Goal: Task Accomplishment & Management: Use online tool/utility

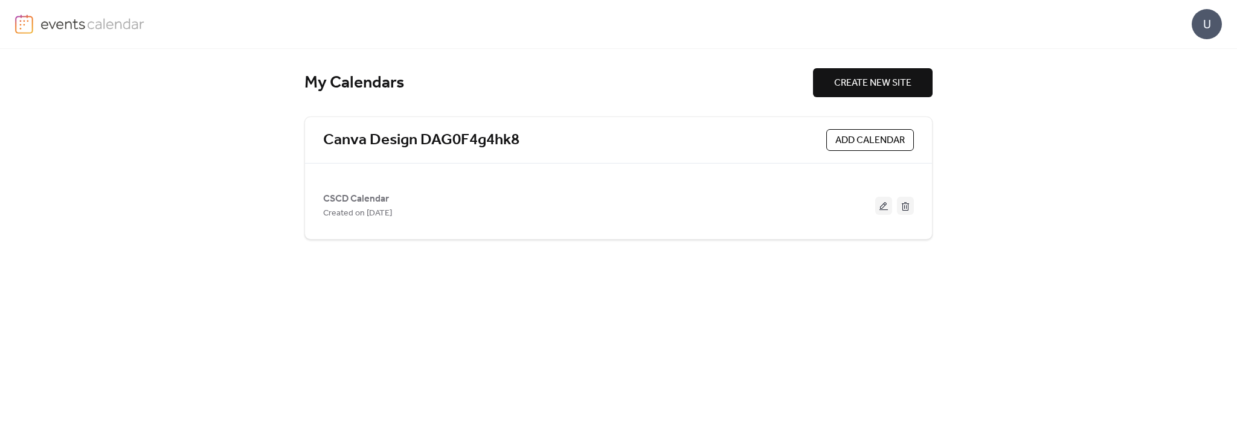
click at [891, 134] on span "ADD CALENDAR" at bounding box center [869, 140] width 69 height 14
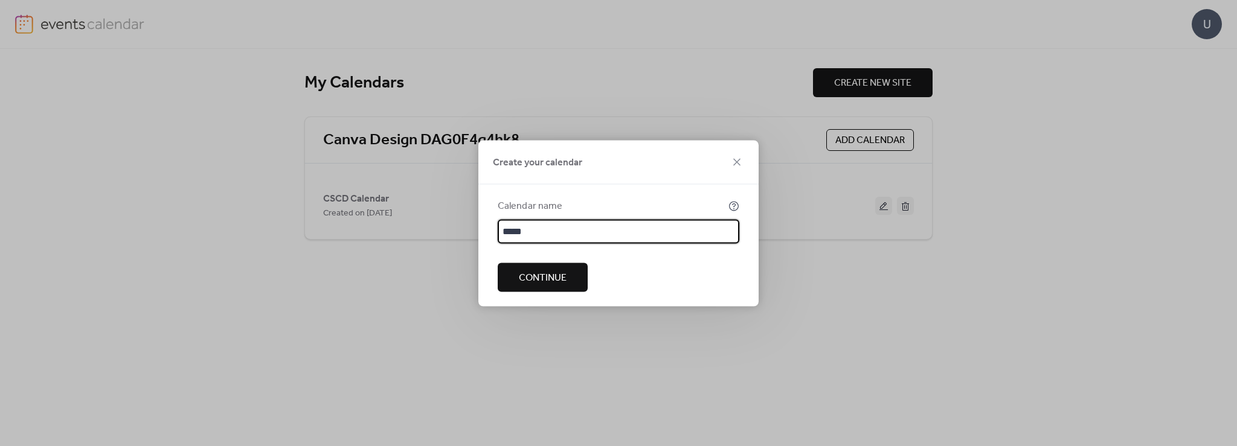
type input "****"
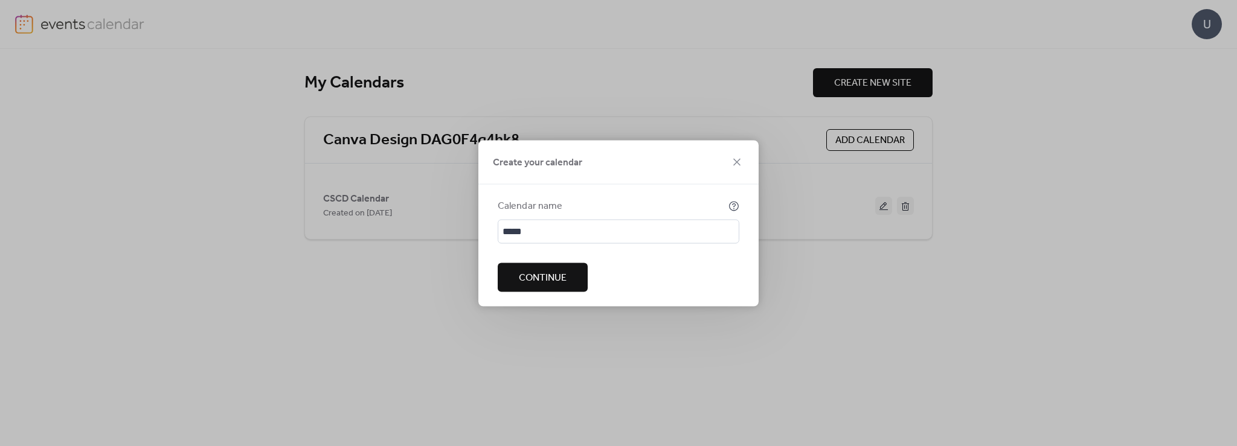
click at [512, 284] on button "Continue" at bounding box center [543, 277] width 90 height 29
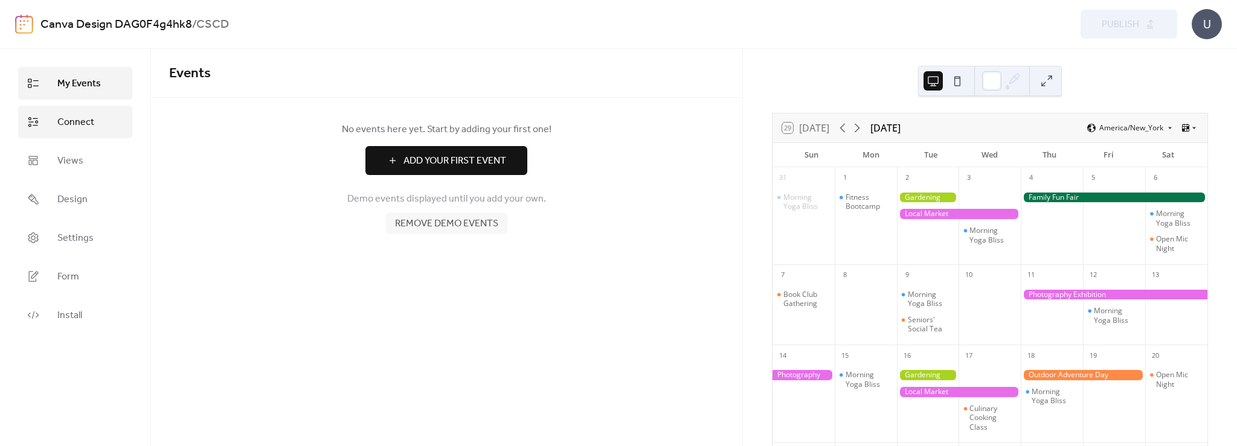
click at [94, 131] on link "Connect" at bounding box center [75, 122] width 114 height 33
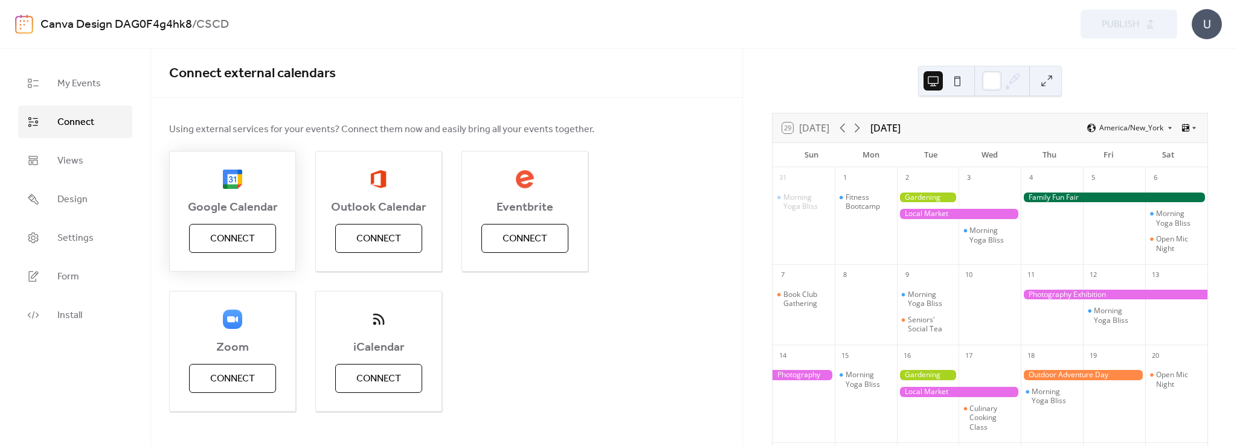
click at [220, 236] on span "Connect" at bounding box center [232, 239] width 45 height 14
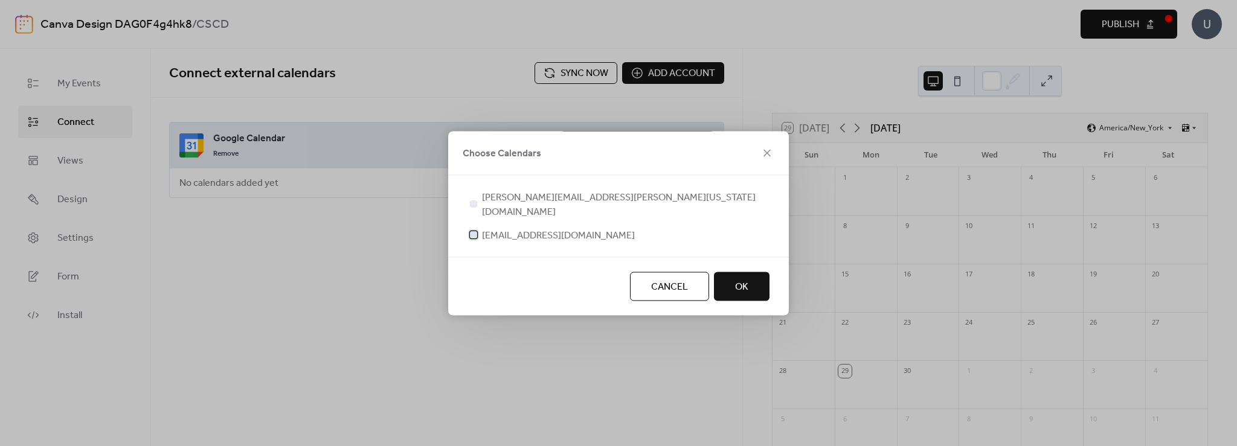
click at [473, 231] on div at bounding box center [473, 234] width 7 height 7
click at [742, 280] on span "OK" at bounding box center [741, 287] width 13 height 14
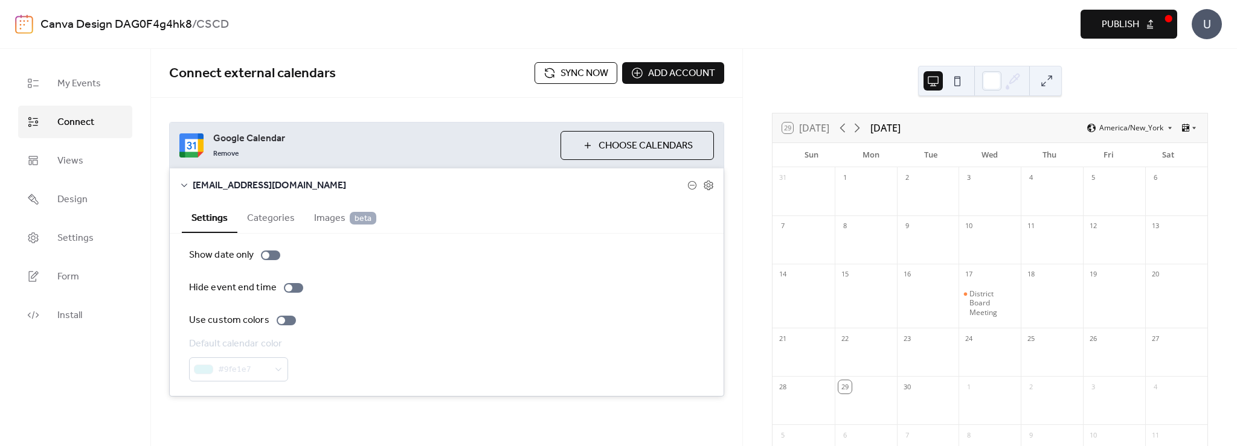
click at [566, 77] on span "Sync now" at bounding box center [584, 73] width 48 height 14
click at [274, 218] on button "Categories" at bounding box center [270, 217] width 67 height 30
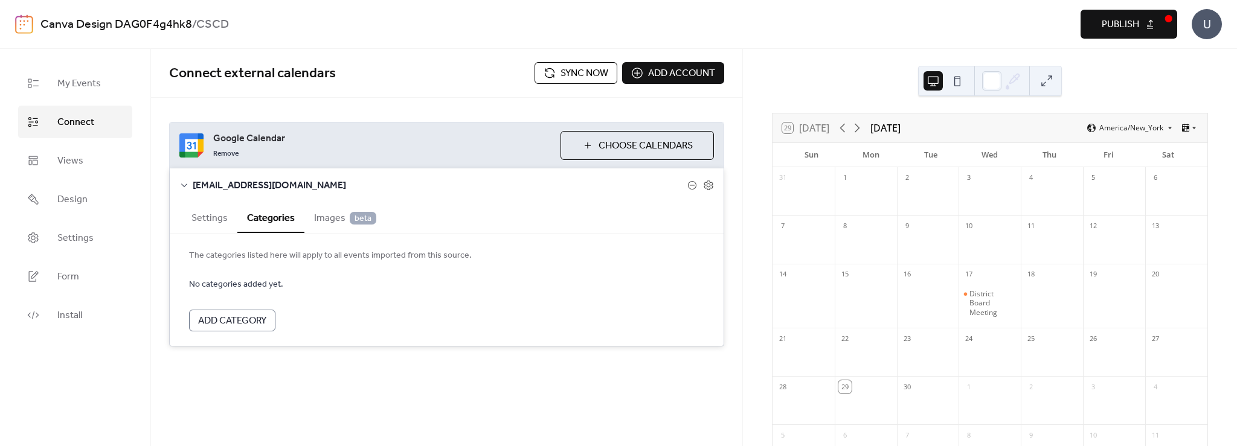
click at [205, 214] on button "Settings" at bounding box center [210, 217] width 56 height 30
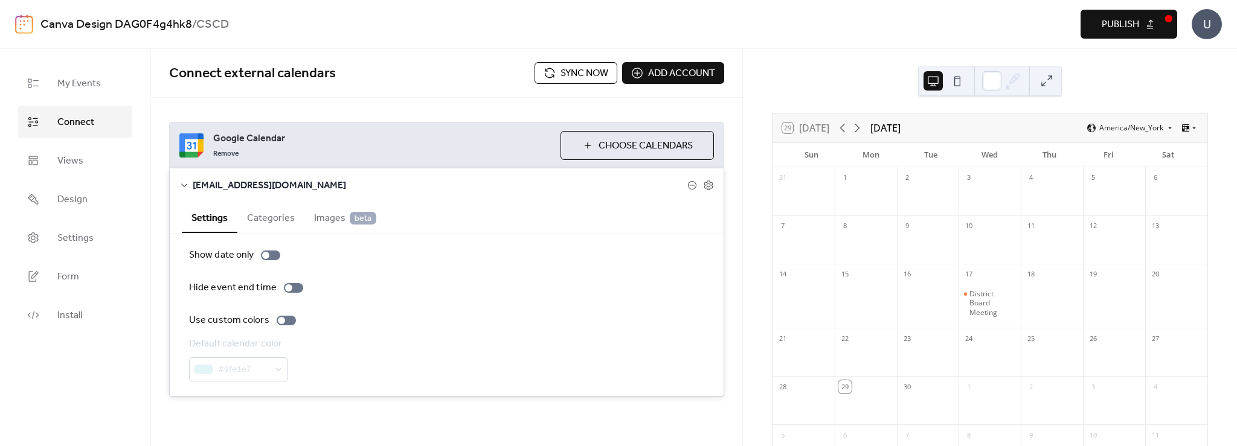
click at [565, 72] on span "Sync now" at bounding box center [584, 73] width 48 height 14
click at [653, 71] on span "Add account" at bounding box center [681, 73] width 67 height 14
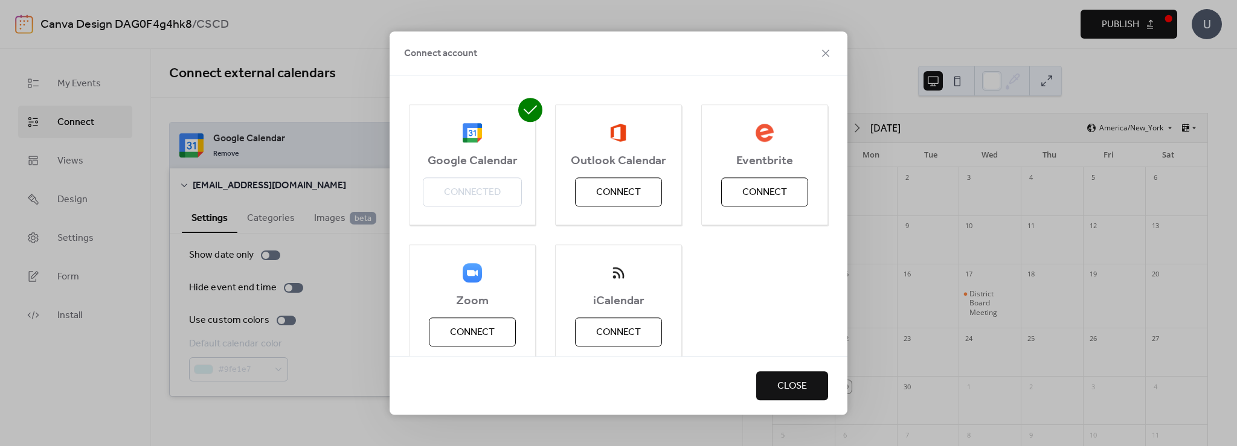
click at [807, 397] on button "Close" at bounding box center [792, 385] width 72 height 29
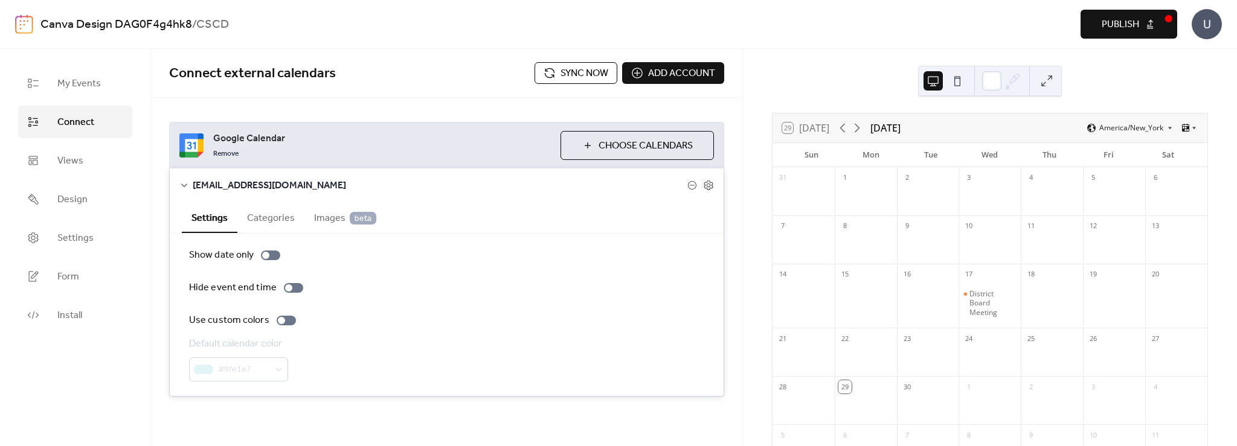
click at [1111, 24] on span "Publish" at bounding box center [1120, 25] width 37 height 14
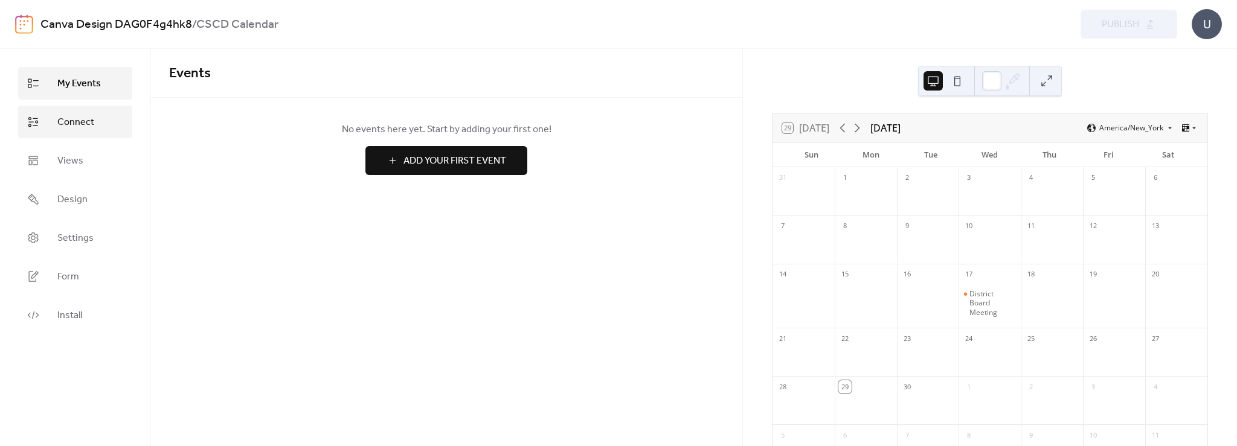
click at [59, 123] on span "Connect" at bounding box center [75, 122] width 37 height 14
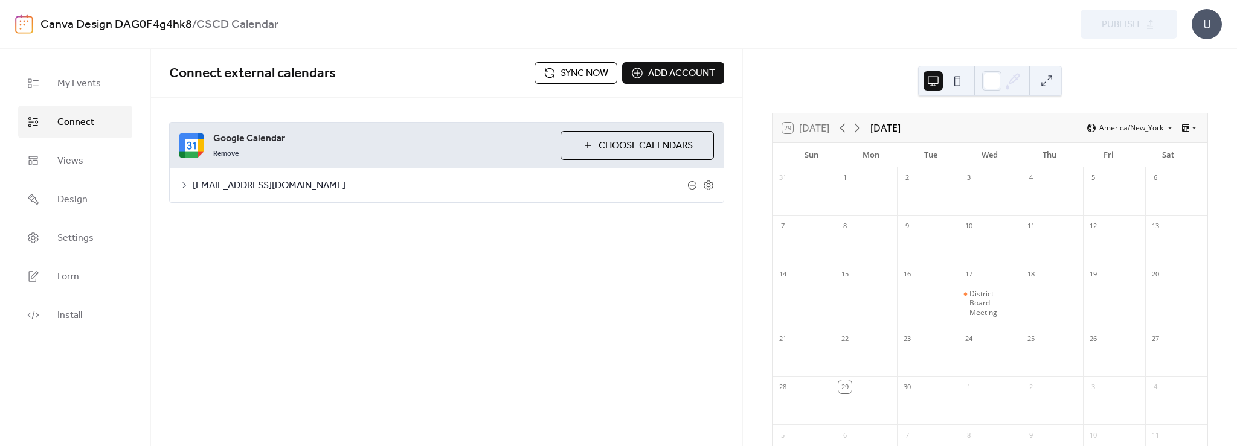
click at [585, 73] on span "Sync now" at bounding box center [584, 73] width 48 height 14
click at [258, 190] on span "cecilscd@gmail.com" at bounding box center [440, 186] width 495 height 14
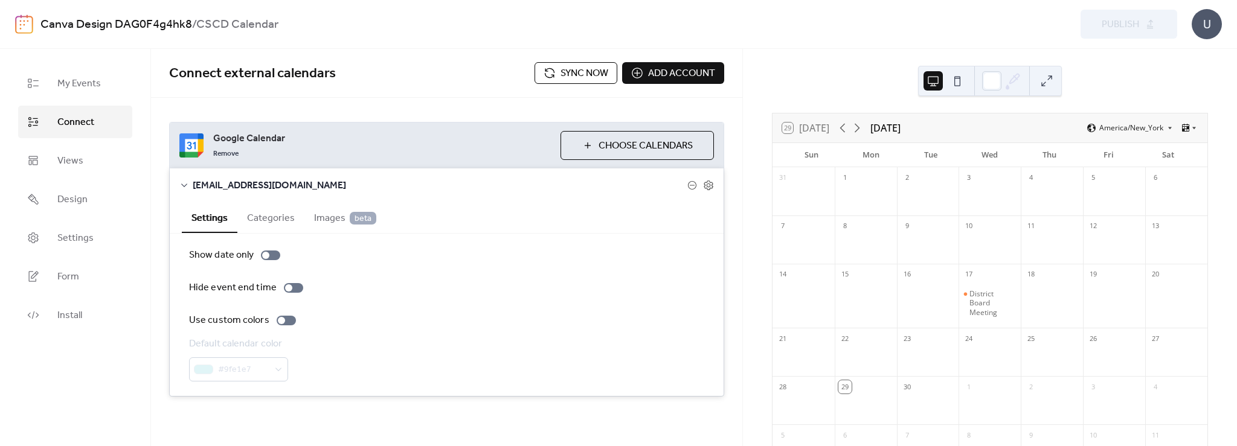
click at [1123, 25] on div "Preview Publish" at bounding box center [930, 24] width 494 height 29
click at [614, 300] on div "Show date only Hide event end time Use custom colors Default calendar color #9f…" at bounding box center [446, 314] width 515 height 133
click at [917, 316] on div at bounding box center [928, 303] width 62 height 41
click at [925, 290] on div at bounding box center [928, 303] width 62 height 41
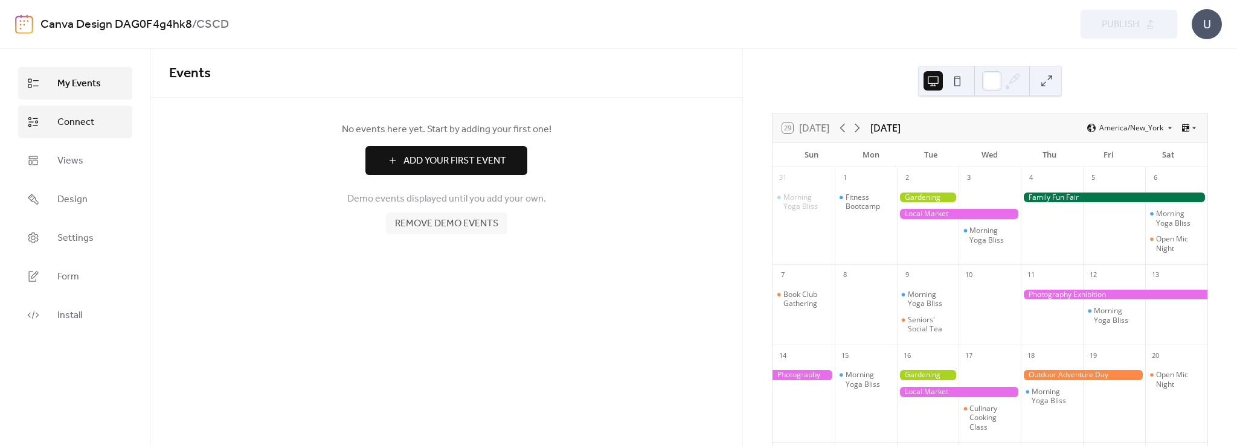
click at [48, 120] on link "Connect" at bounding box center [75, 122] width 114 height 33
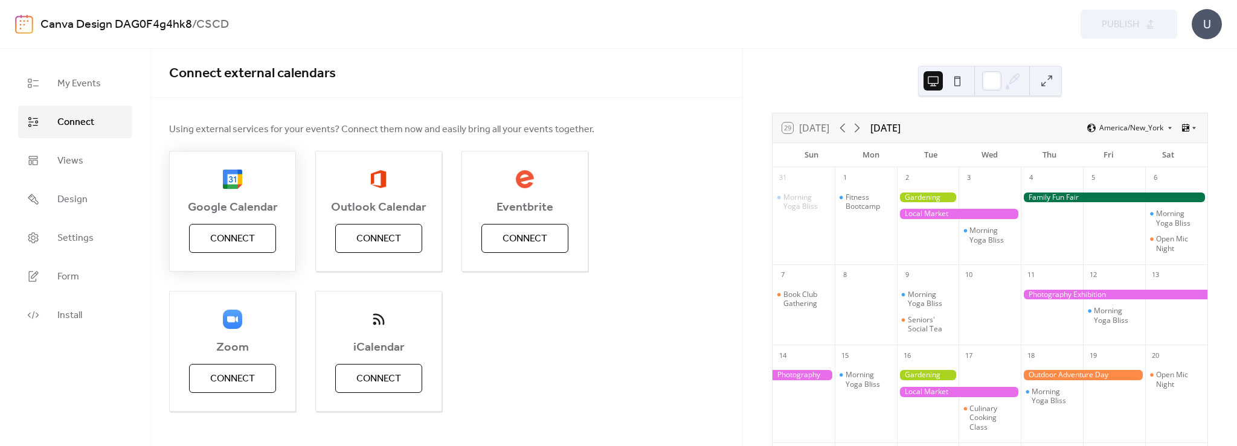
click at [246, 232] on span "Connect" at bounding box center [232, 239] width 45 height 14
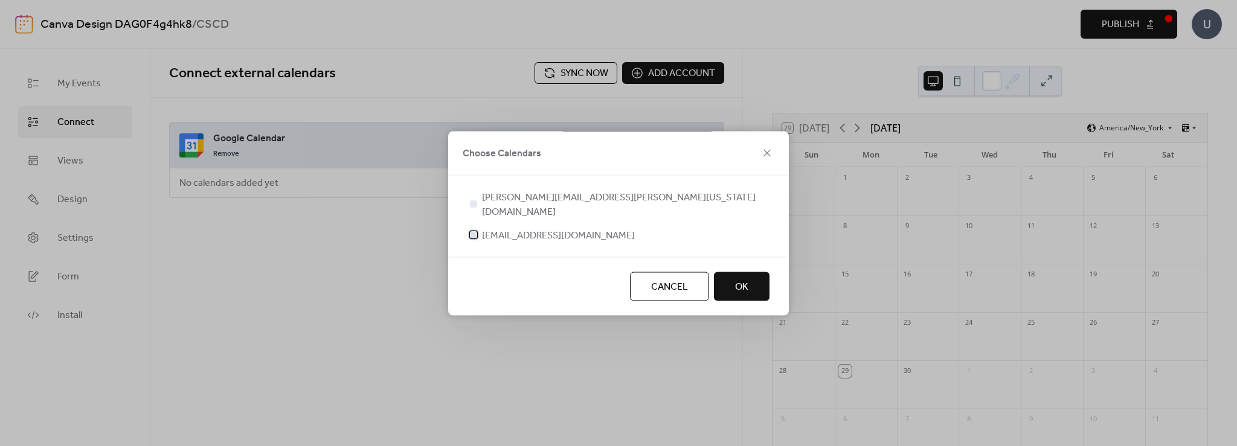
click at [471, 231] on div at bounding box center [473, 234] width 7 height 7
click at [744, 281] on span "OK" at bounding box center [741, 287] width 13 height 14
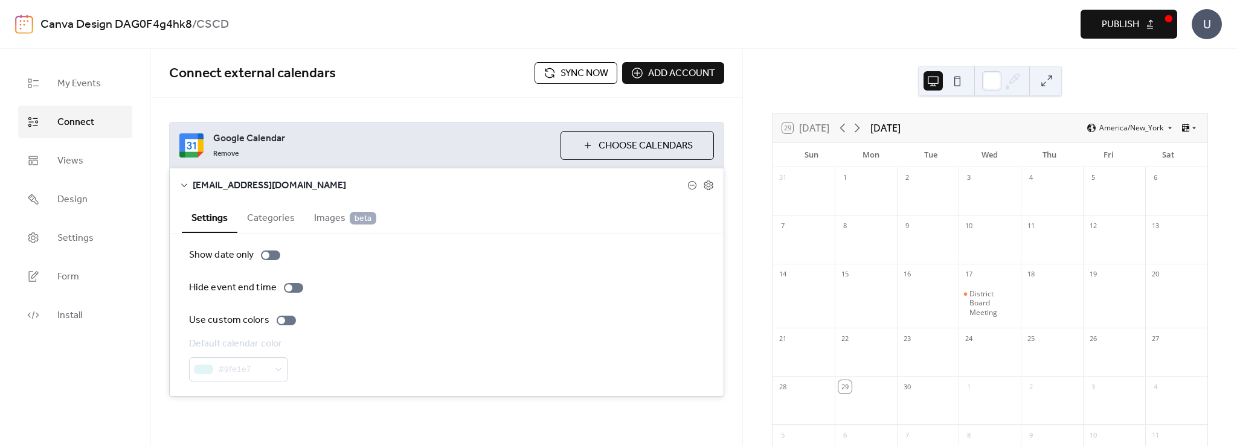
click at [585, 77] on span "Sync now" at bounding box center [584, 73] width 48 height 14
click at [1134, 21] on span "Publish" at bounding box center [1120, 25] width 37 height 14
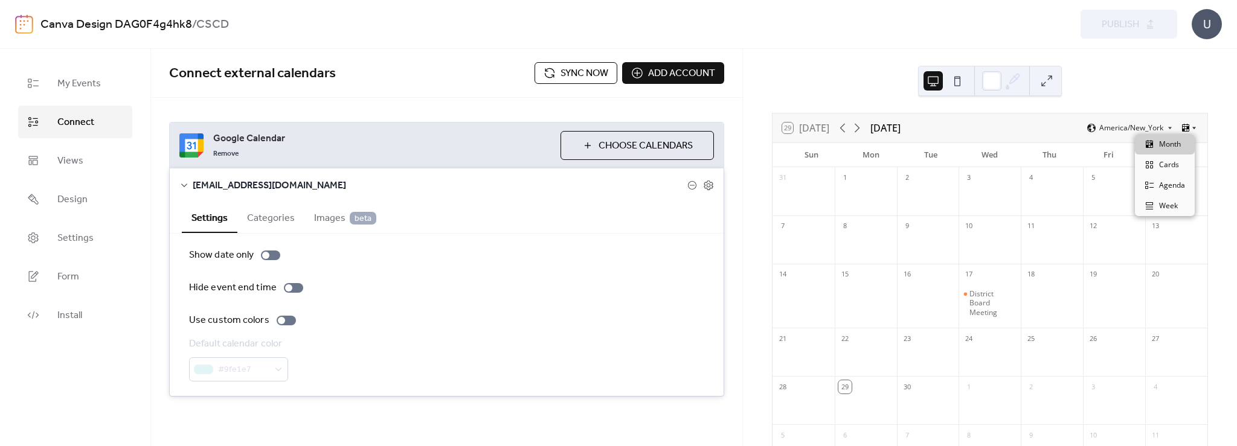
click at [1192, 129] on icon at bounding box center [1194, 128] width 4 height 2
click at [1018, 126] on div "29 Today September 2025 America/New_York" at bounding box center [989, 128] width 435 height 29
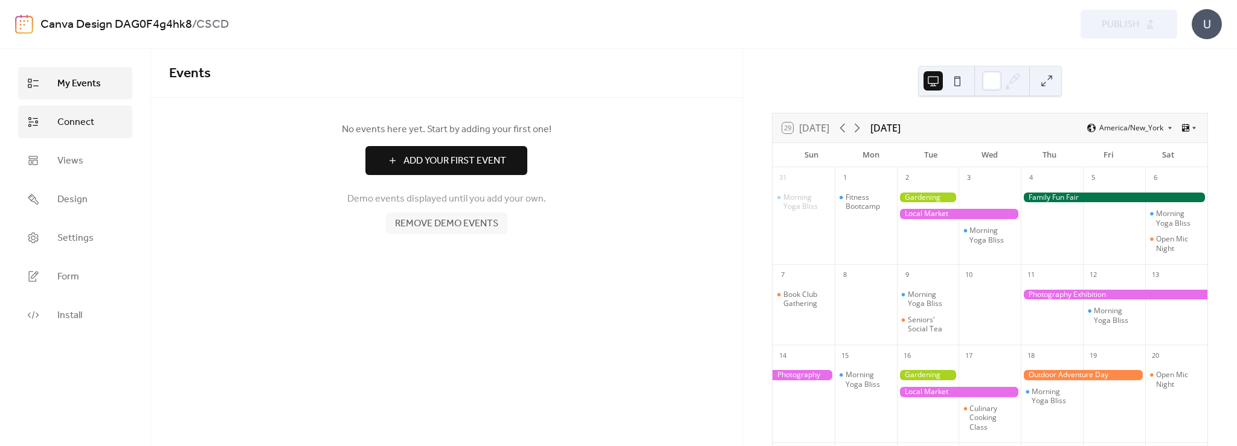
click at [80, 120] on span "Connect" at bounding box center [75, 122] width 37 height 14
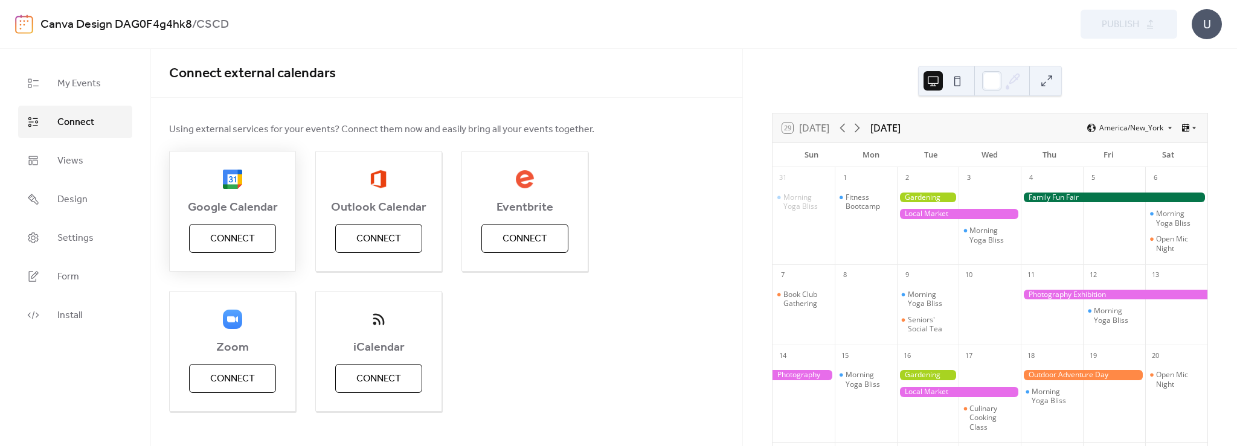
click at [263, 240] on button "Connect" at bounding box center [232, 238] width 87 height 29
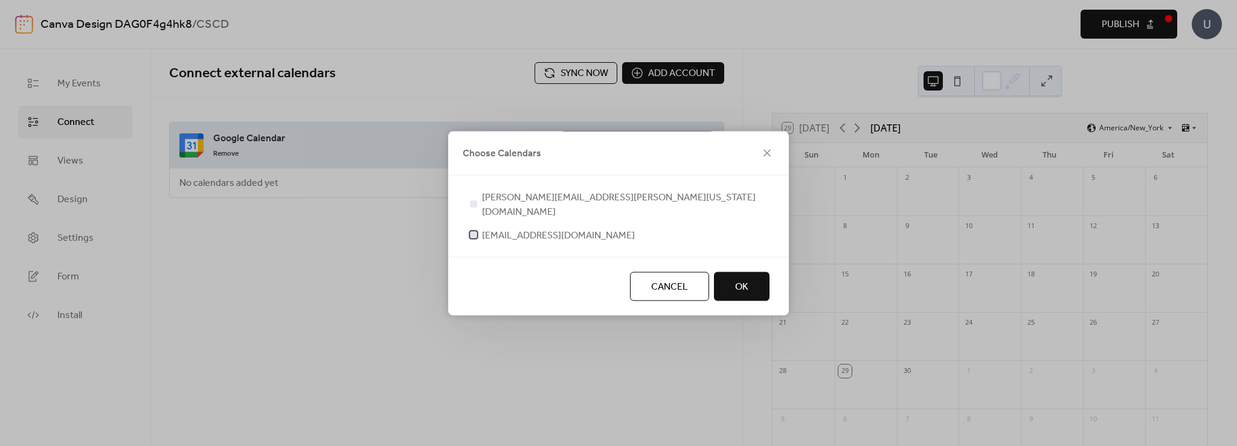
click at [471, 231] on div at bounding box center [473, 234] width 7 height 7
click at [740, 281] on span "OK" at bounding box center [741, 287] width 13 height 14
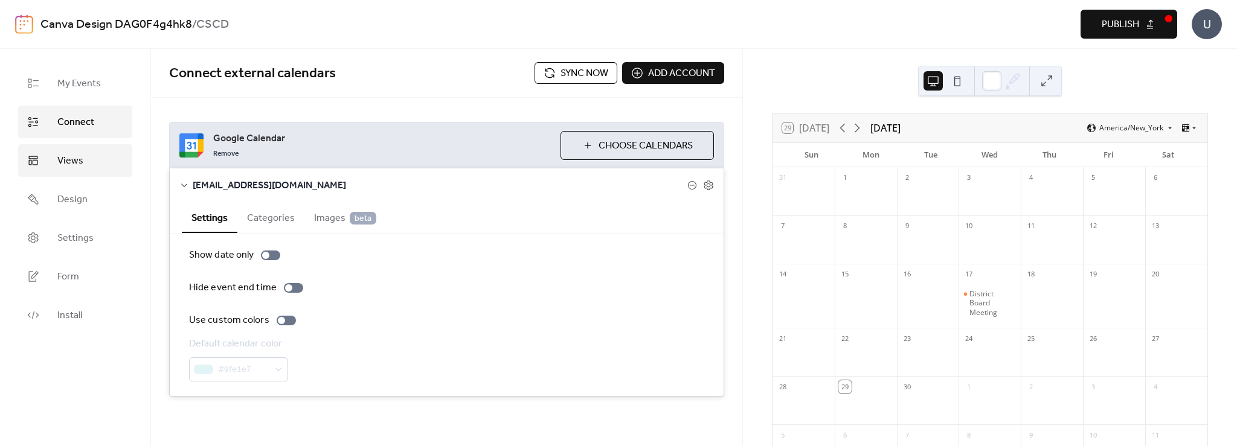
click at [74, 157] on span "Views" at bounding box center [70, 161] width 26 height 14
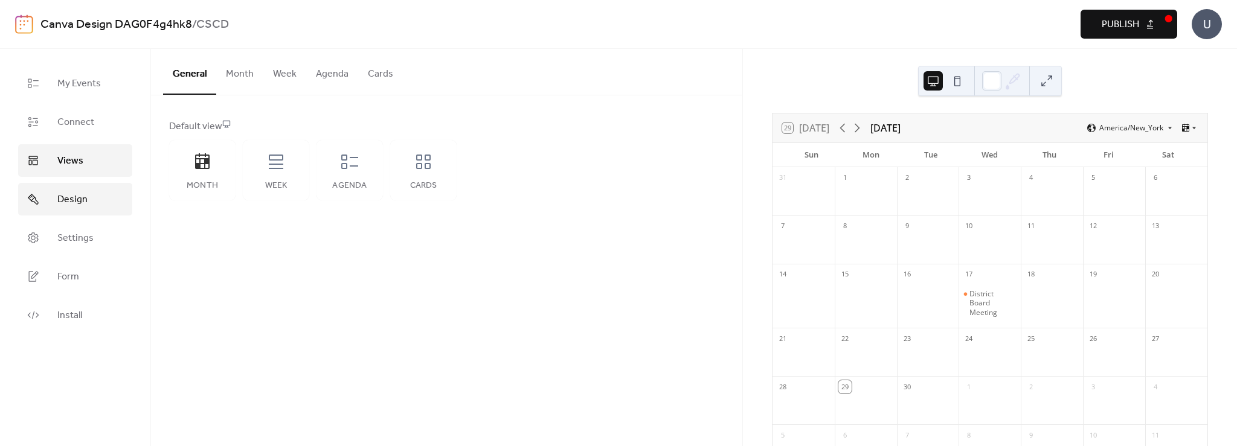
click at [64, 193] on span "Design" at bounding box center [72, 200] width 30 height 14
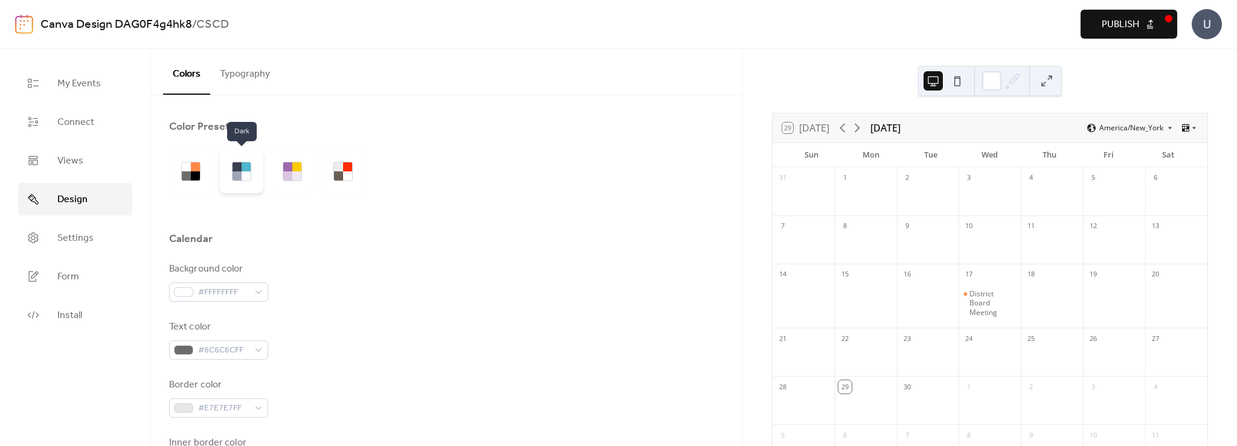
click at [239, 175] on div at bounding box center [237, 176] width 9 height 9
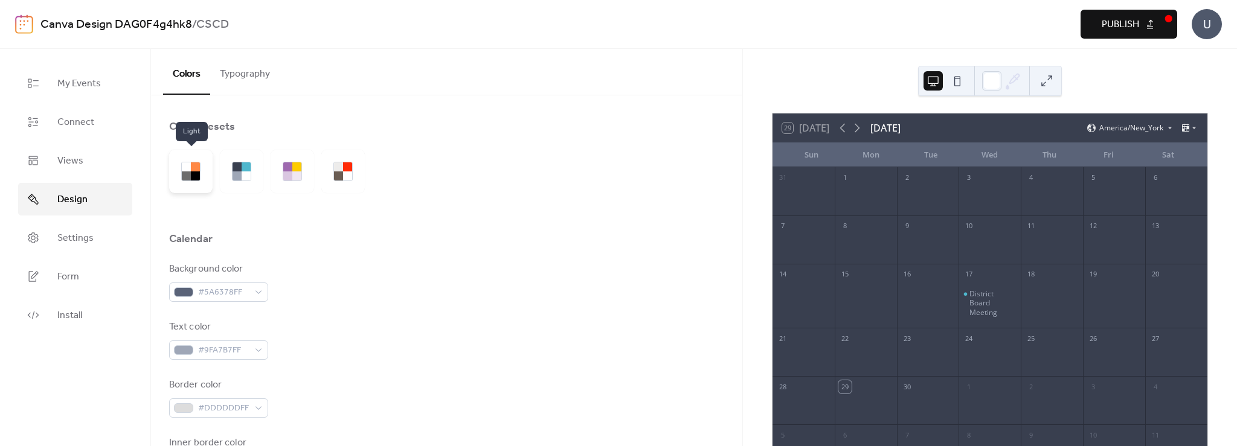
click at [191, 170] on div at bounding box center [195, 166] width 9 height 9
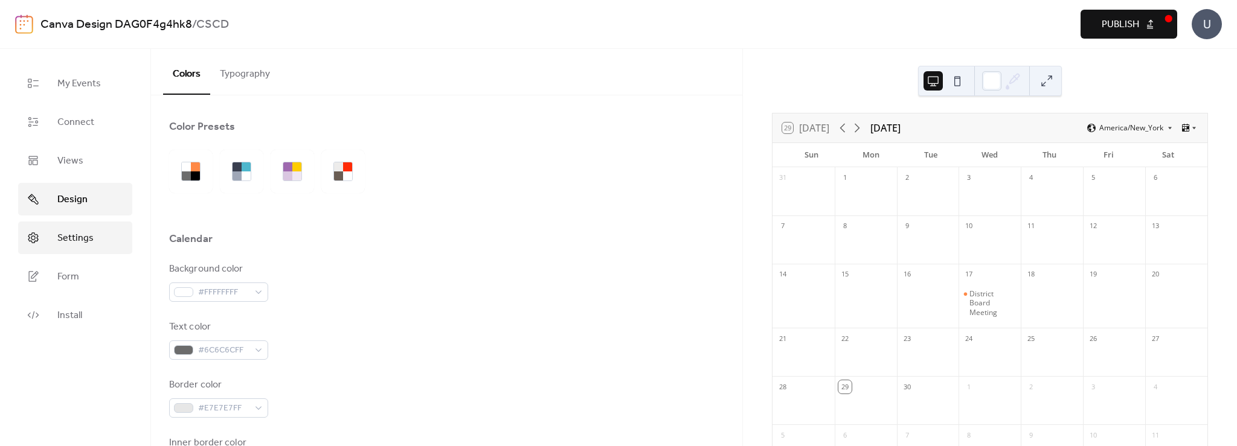
click at [66, 228] on link "Settings" at bounding box center [75, 238] width 114 height 33
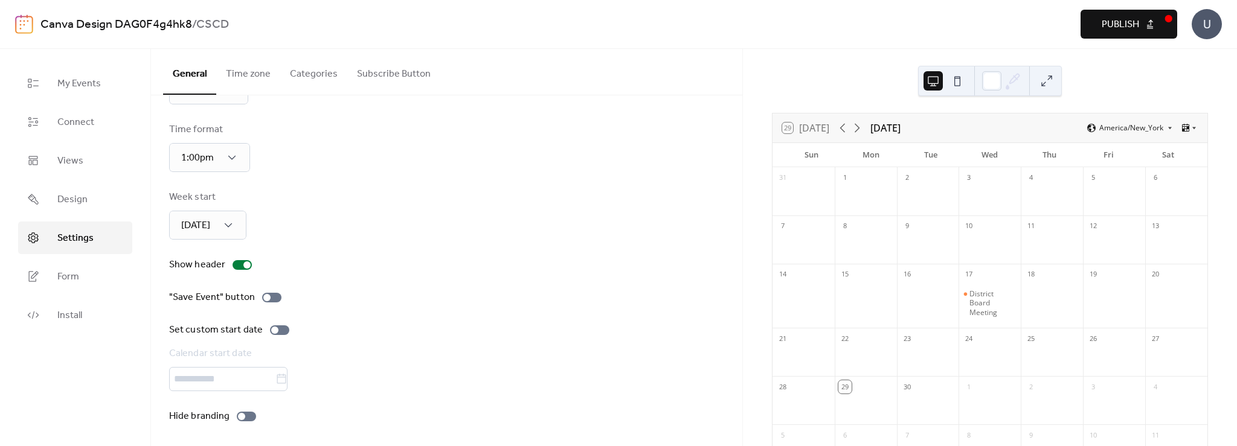
scroll to position [65, 0]
click at [57, 274] on span "Form" at bounding box center [68, 277] width 22 height 14
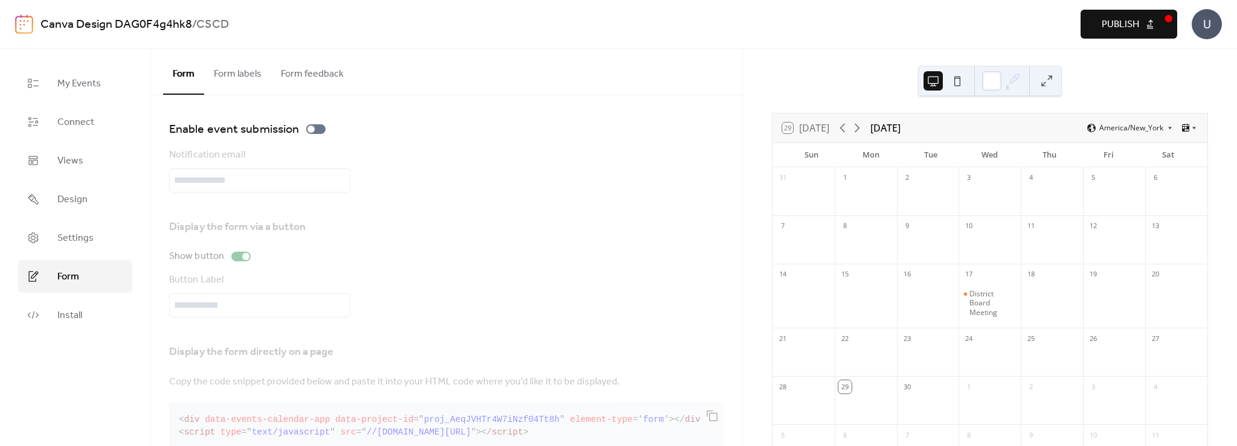
scroll to position [28, 0]
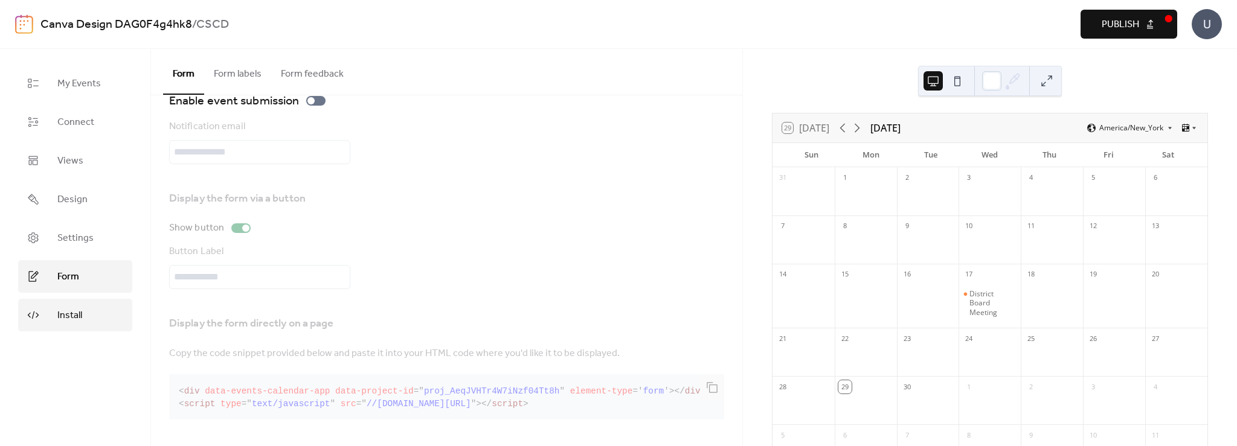
click at [69, 309] on span "Install" at bounding box center [69, 316] width 25 height 14
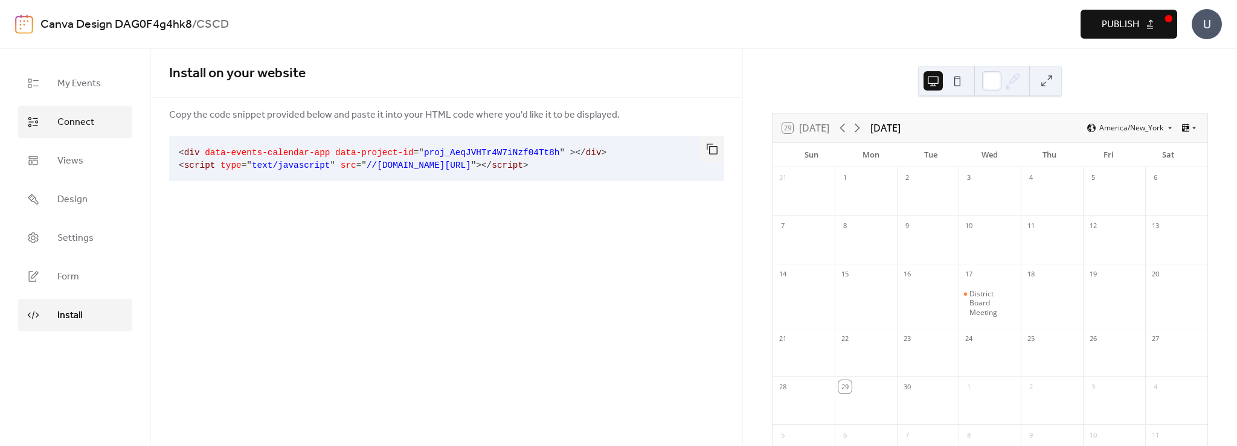
click at [75, 123] on span "Connect" at bounding box center [75, 122] width 37 height 14
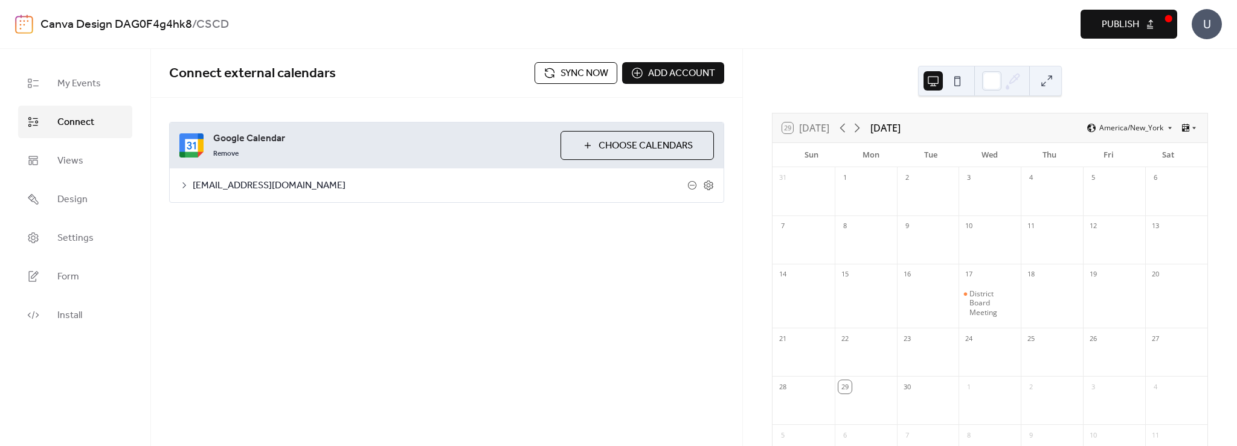
click at [1124, 22] on span "Publish" at bounding box center [1120, 25] width 37 height 14
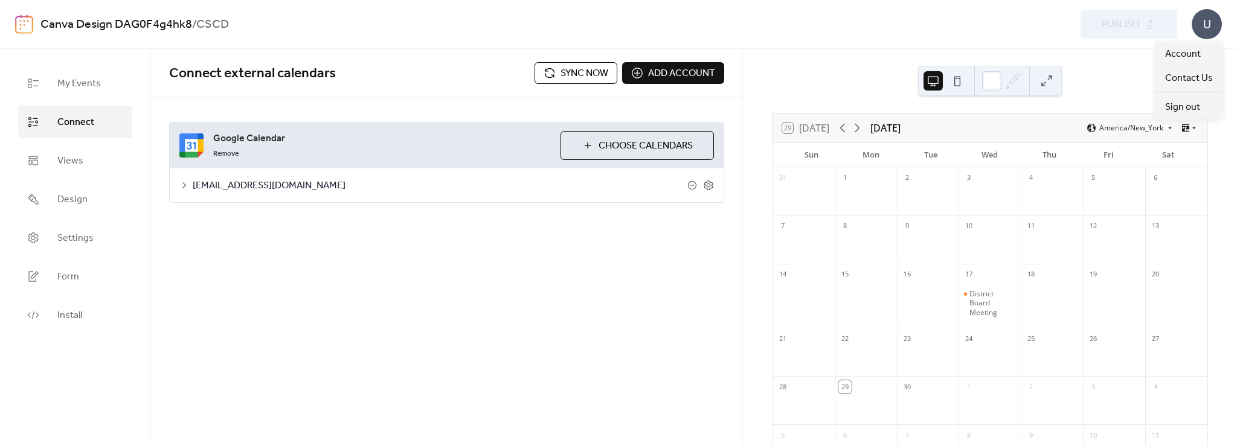
click at [1213, 28] on div "U" at bounding box center [1207, 24] width 30 height 30
click at [975, 24] on div "Preview Publish" at bounding box center [917, 24] width 519 height 29
